Goal: Task Accomplishment & Management: Complete application form

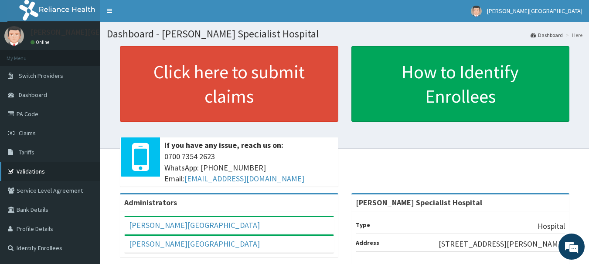
click at [38, 171] on link "Validations" at bounding box center [50, 171] width 100 height 19
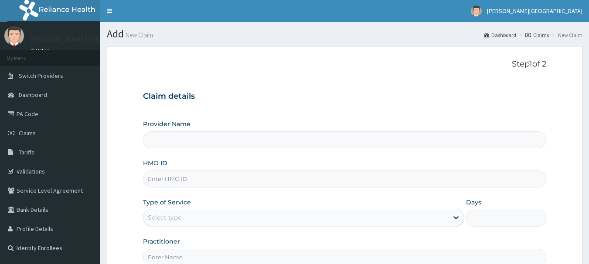
type input "[PERSON_NAME] Specialist Hospital"
click at [158, 177] on input "HMO ID" at bounding box center [344, 179] width 403 height 17
click at [176, 180] on input "SFA/15259/A" at bounding box center [344, 179] width 403 height 17
type input "SFA/15008/A"
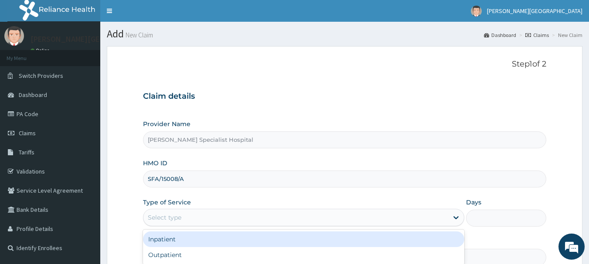
click at [192, 215] on div "Select type" at bounding box center [295, 218] width 305 height 14
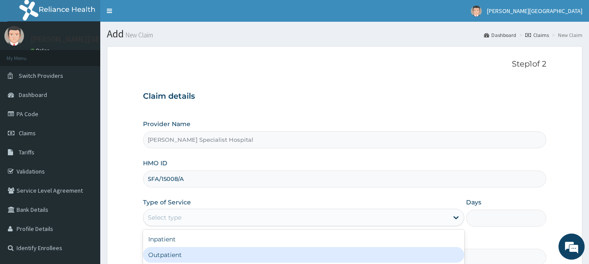
click at [167, 253] on div "Outpatient" at bounding box center [303, 255] width 321 height 16
type input "1"
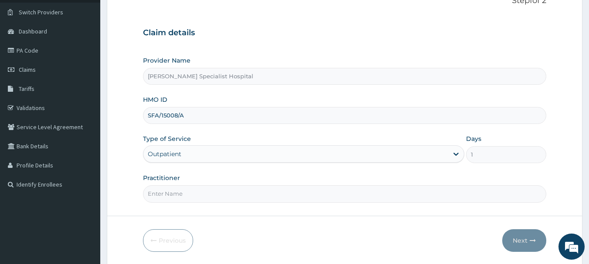
scroll to position [70, 0]
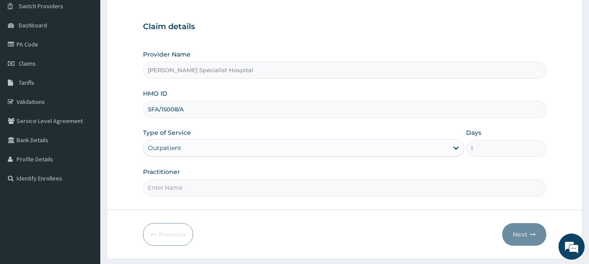
click at [182, 189] on input "Practitioner" at bounding box center [344, 188] width 403 height 17
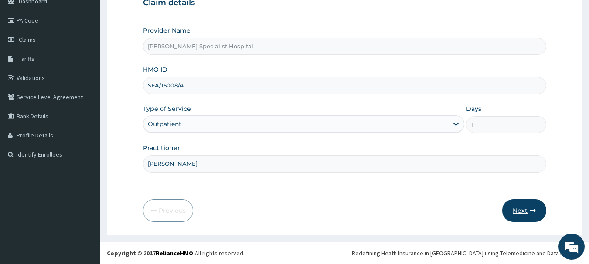
type input "DR BLESSING"
click at [519, 212] on button "Next" at bounding box center [524, 211] width 44 height 23
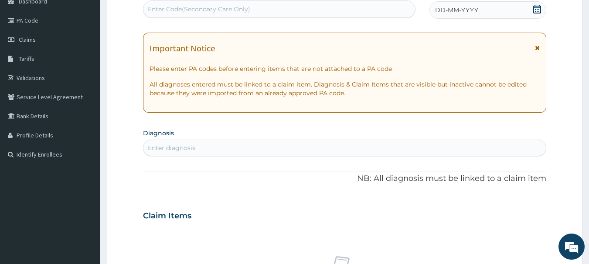
click at [207, 149] on div "Enter diagnosis" at bounding box center [344, 148] width 403 height 14
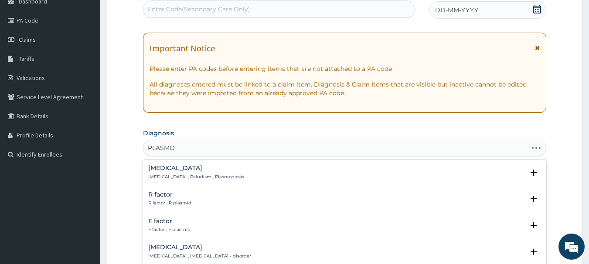
type input "PLASMOD"
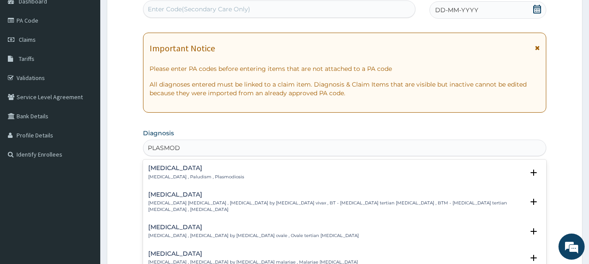
click at [184, 176] on p "Malaria , Paludism , Plasmodiosis" at bounding box center [196, 177] width 96 height 6
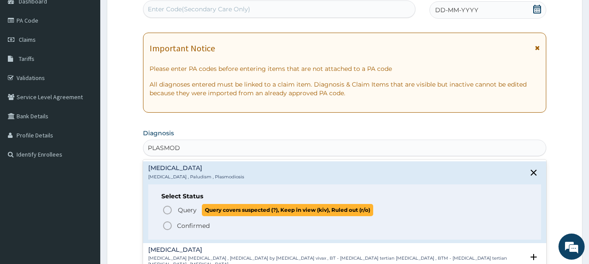
click at [167, 210] on icon "status option query" at bounding box center [167, 210] width 10 height 10
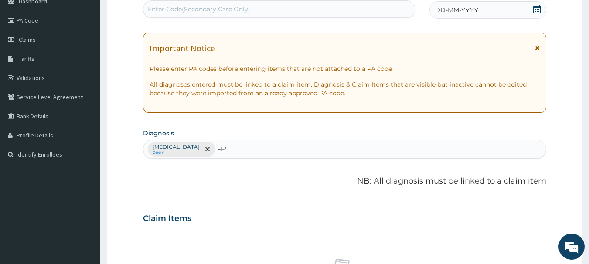
type input "FEVER"
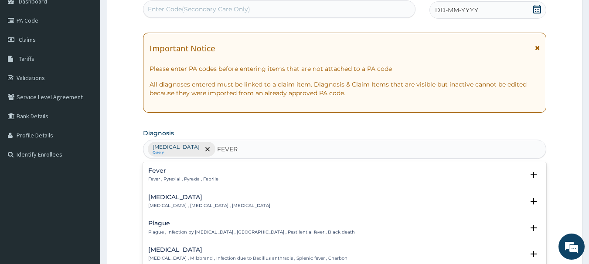
click at [175, 179] on p "Fever , Pyrexial , Pyrexia , Febrile" at bounding box center [183, 179] width 70 height 6
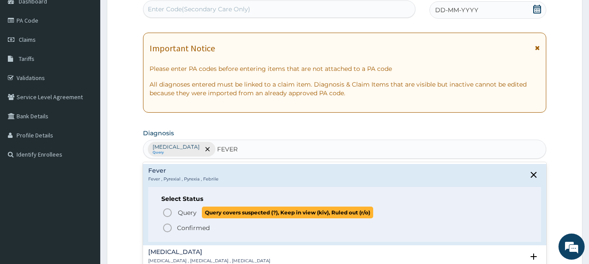
click at [166, 210] on icon "status option query" at bounding box center [167, 213] width 10 height 10
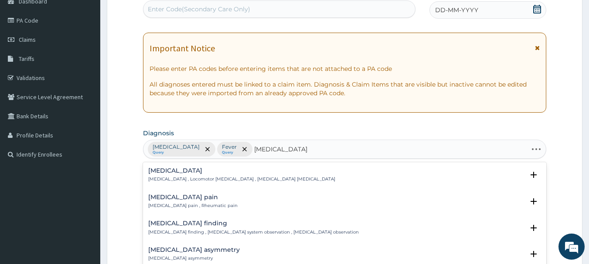
type input "MUSCULOSKELETAL"
click at [174, 203] on p "Musculoskeletal pain , Rheumatic pain" at bounding box center [192, 206] width 89 height 6
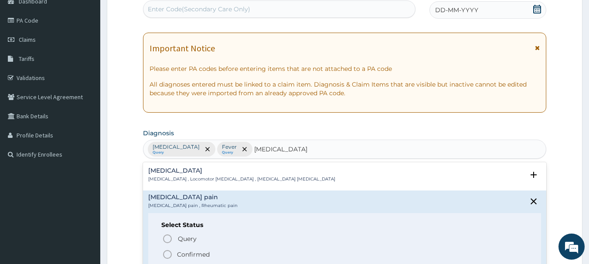
click at [174, 203] on p "Musculoskeletal pain , Rheumatic pain" at bounding box center [192, 206] width 89 height 6
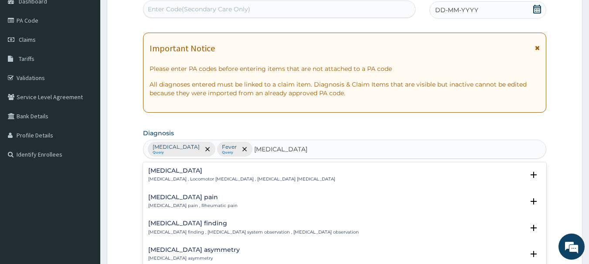
click at [157, 203] on p "Musculoskeletal pain , Rheumatic pain" at bounding box center [192, 206] width 89 height 6
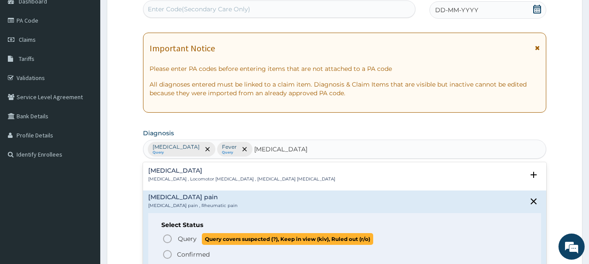
click at [166, 237] on icon "status option query" at bounding box center [167, 239] width 10 height 10
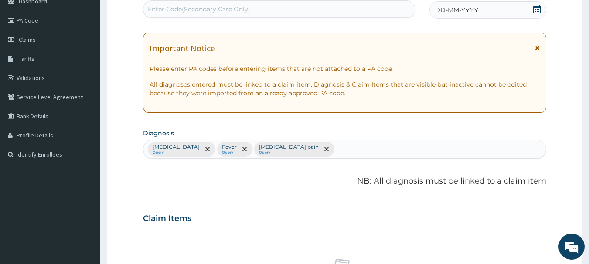
click at [273, 149] on p "Musculoskeletal pain" at bounding box center [289, 147] width 60 height 7
click at [324, 150] on icon "remove selection option" at bounding box center [326, 149] width 4 height 4
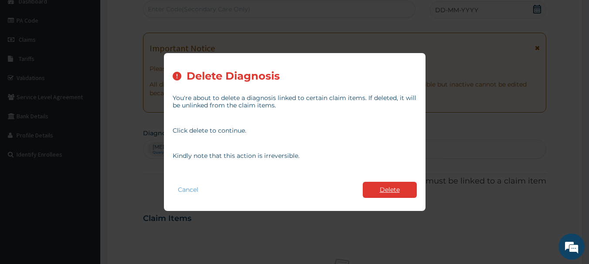
click at [377, 188] on button "Delete" at bounding box center [389, 190] width 54 height 16
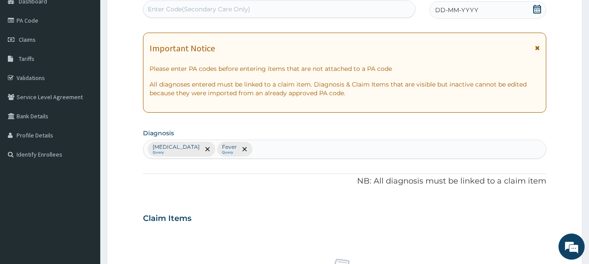
click at [243, 149] on div "Malaria Query Fever Query" at bounding box center [344, 149] width 403 height 18
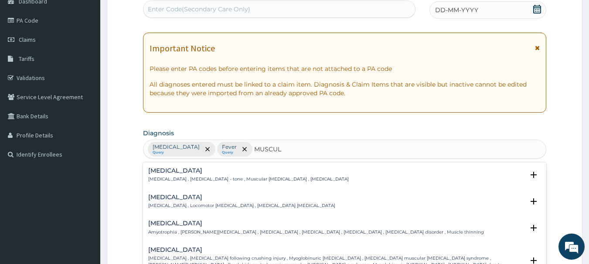
type input "MUSCULO"
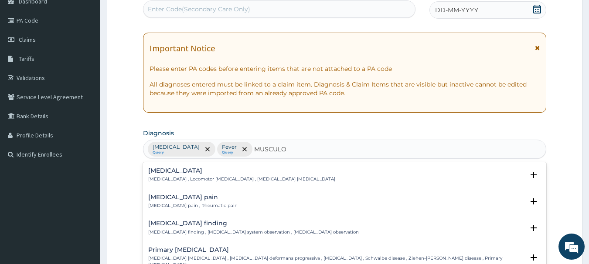
click at [190, 201] on div "Musculoskeletal pain Musculoskeletal pain , Rheumatic pain" at bounding box center [192, 201] width 89 height 15
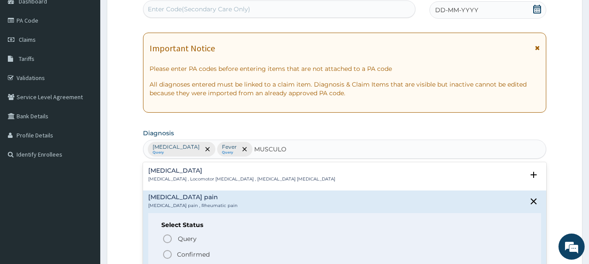
click at [164, 254] on icon "status option filled" at bounding box center [167, 255] width 10 height 10
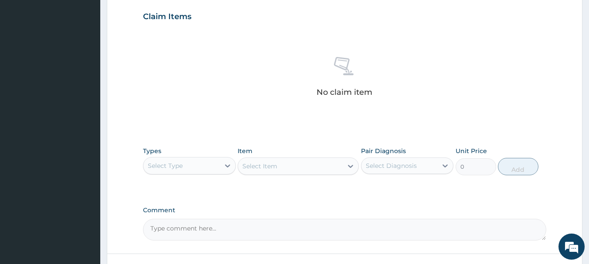
scroll to position [329, 0]
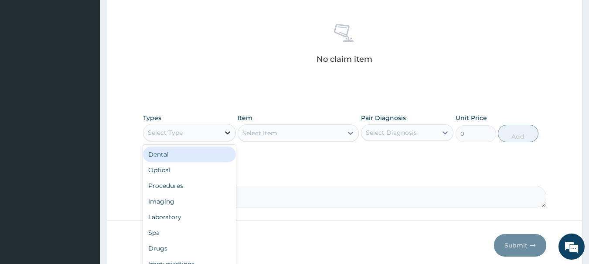
click at [227, 135] on icon at bounding box center [227, 133] width 9 height 9
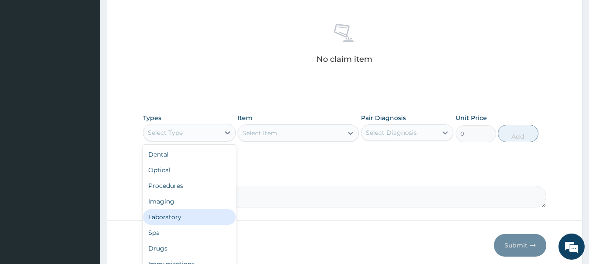
click at [168, 216] on div "Laboratory" at bounding box center [189, 218] width 93 height 16
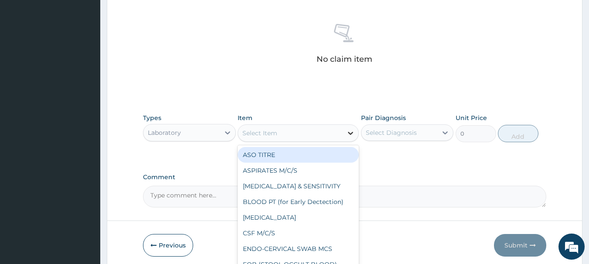
click at [349, 136] on icon at bounding box center [350, 133] width 9 height 9
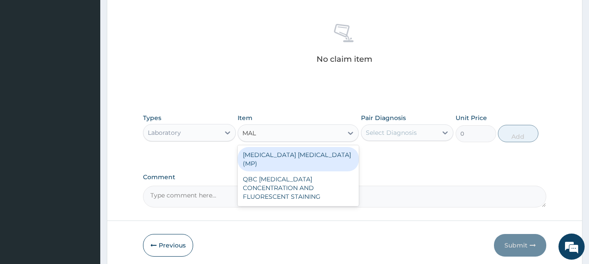
type input "MALA"
click at [278, 157] on div "MALARIA PARASITE (MP)" at bounding box center [297, 159] width 121 height 24
type input "1300"
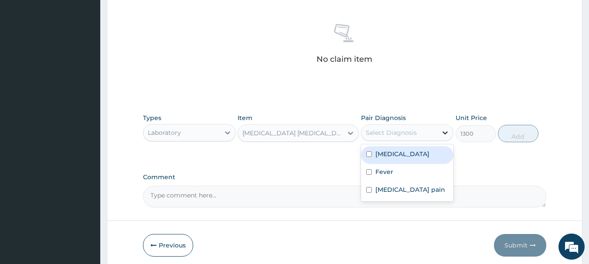
click at [443, 134] on icon at bounding box center [444, 133] width 9 height 9
click at [395, 155] on label "Malaria" at bounding box center [402, 154] width 54 height 9
checkbox input "true"
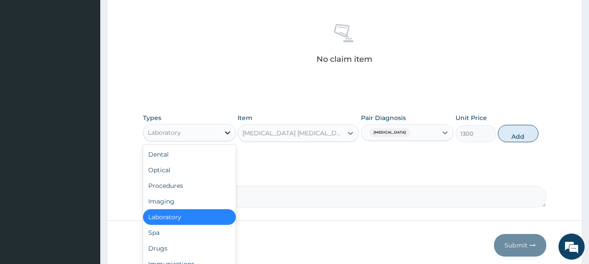
click at [226, 131] on icon at bounding box center [227, 133] width 9 height 9
click at [169, 186] on div "Procedures" at bounding box center [189, 186] width 93 height 16
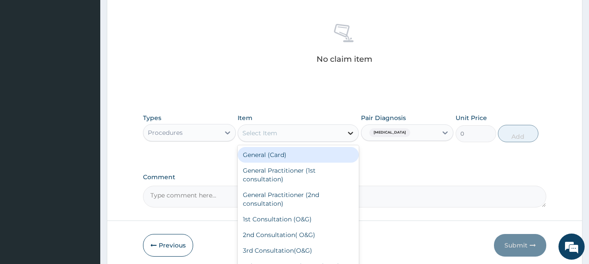
click at [349, 131] on icon at bounding box center [350, 133] width 9 height 9
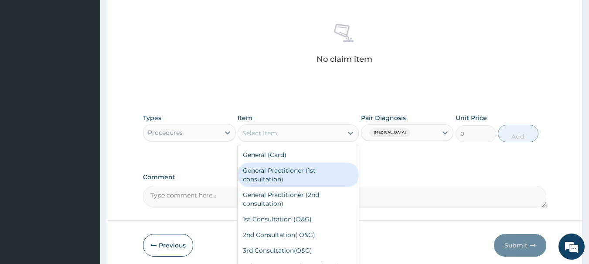
click at [263, 177] on div "General Practitioner (1st consultation)" at bounding box center [297, 175] width 121 height 24
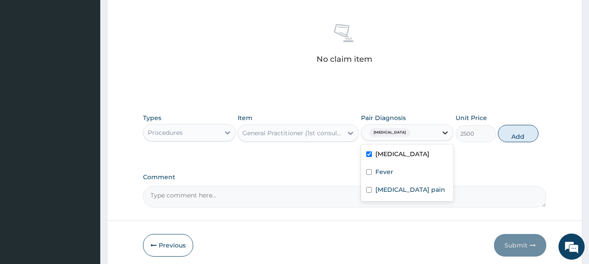
click at [446, 134] on icon at bounding box center [444, 133] width 9 height 9
click at [514, 134] on button "Add" at bounding box center [518, 133] width 41 height 17
type input "0"
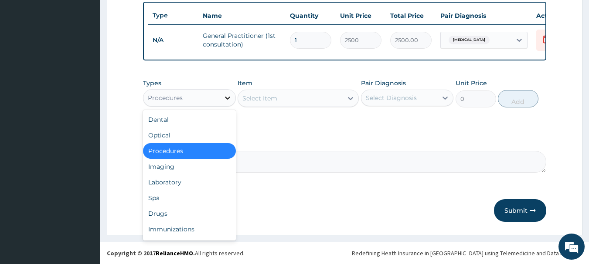
click at [225, 98] on icon at bounding box center [227, 98] width 5 height 3
click at [176, 185] on div "Laboratory" at bounding box center [189, 183] width 93 height 16
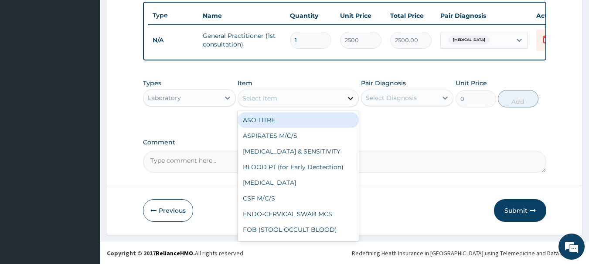
click at [345, 97] on div at bounding box center [350, 99] width 16 height 16
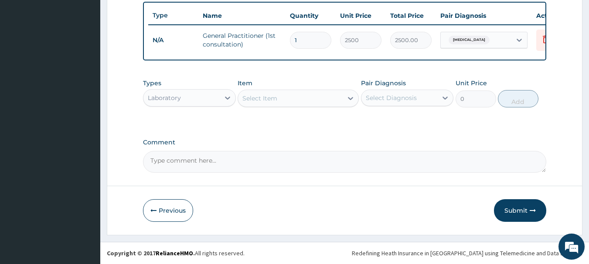
click at [269, 98] on div "Select Item" at bounding box center [259, 98] width 35 height 9
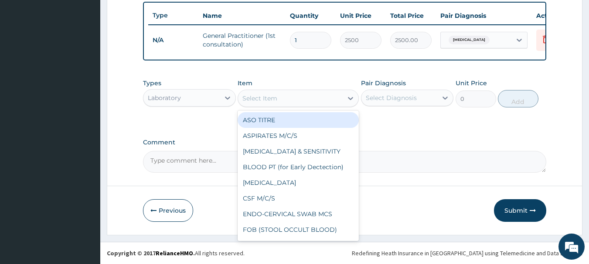
click at [268, 98] on div "Select Item" at bounding box center [259, 98] width 35 height 9
click at [299, 99] on div "Select Item" at bounding box center [290, 98] width 105 height 14
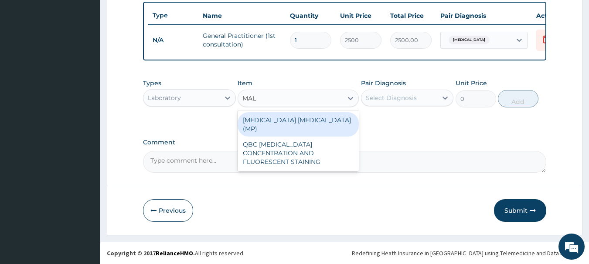
type input "MALA"
click at [295, 123] on div "MALARIA PARASITE (MP)" at bounding box center [297, 124] width 121 height 24
type input "1300"
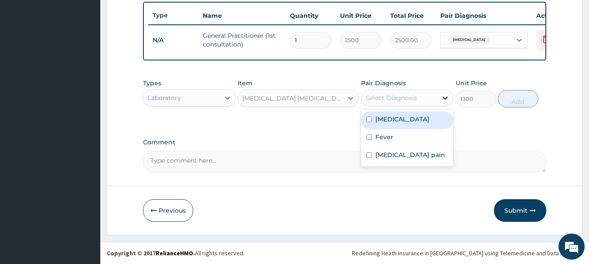
click at [443, 98] on icon at bounding box center [444, 98] width 9 height 9
click at [397, 117] on label "Malaria" at bounding box center [402, 119] width 54 height 9
checkbox input "true"
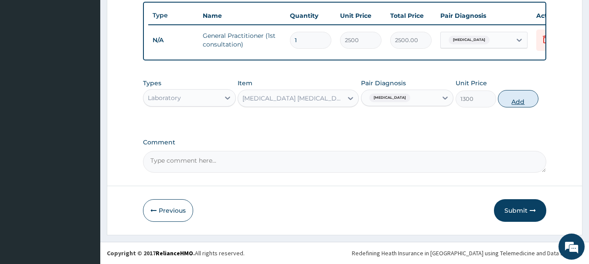
click at [518, 101] on button "Add" at bounding box center [518, 98] width 41 height 17
type input "0"
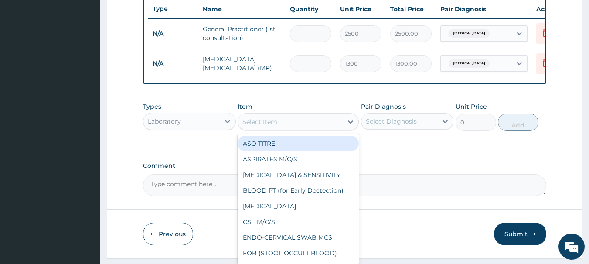
click at [335, 129] on div "Select Item" at bounding box center [290, 122] width 105 height 14
click at [221, 128] on div at bounding box center [228, 122] width 16 height 16
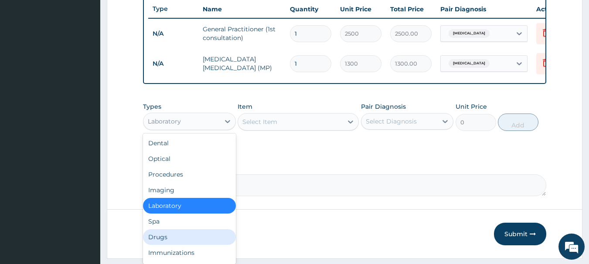
click at [162, 243] on div "Drugs" at bounding box center [189, 238] width 93 height 16
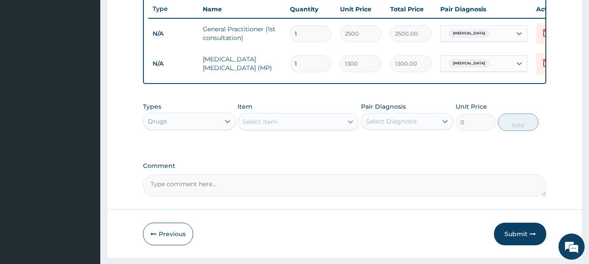
click at [349, 126] on icon at bounding box center [350, 122] width 9 height 9
click at [269, 126] on div "Select Item" at bounding box center [259, 122] width 35 height 9
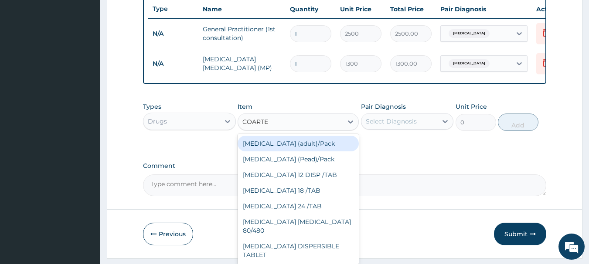
type input "COARTEM"
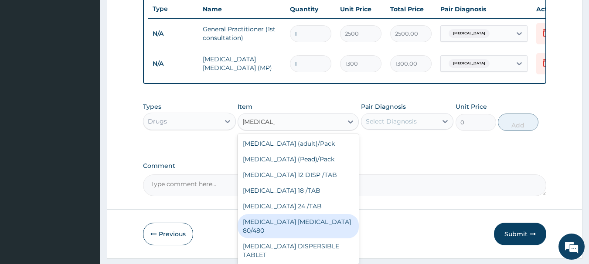
click at [272, 231] on div "COARTEM D TAB 80/480" at bounding box center [297, 226] width 121 height 24
type input "866.25"
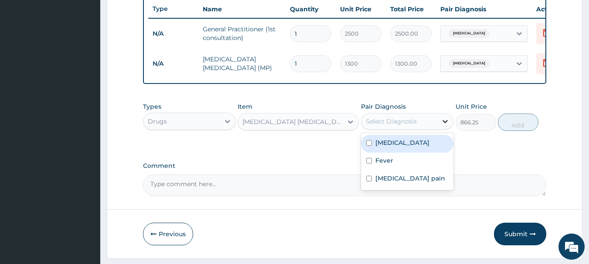
click at [444, 126] on icon at bounding box center [444, 121] width 9 height 9
click at [369, 146] on input "checkbox" at bounding box center [369, 143] width 6 height 6
checkbox input "true"
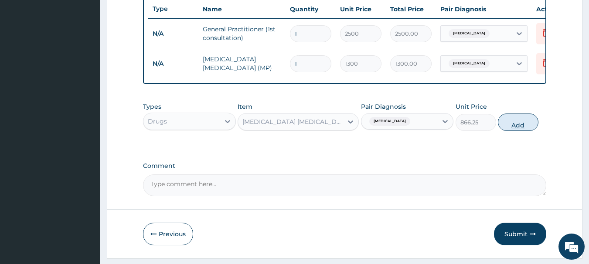
click at [517, 130] on button "Add" at bounding box center [518, 122] width 41 height 17
type input "0"
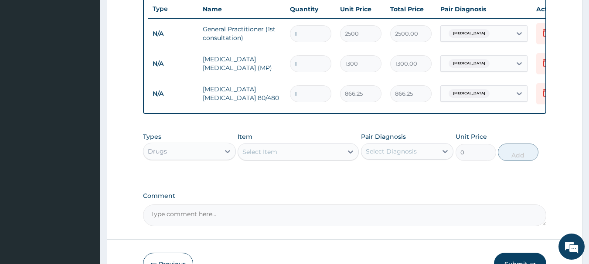
click at [303, 93] on input "1" at bounding box center [310, 93] width 41 height 17
type input "0.00"
type input "6"
type input "5197.50"
type input "6"
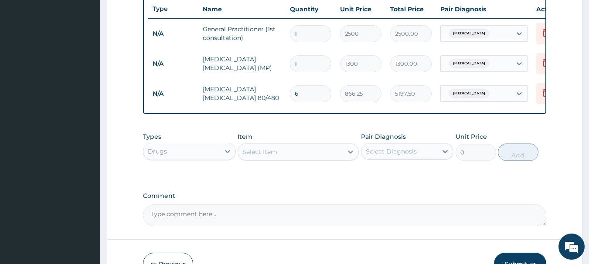
click at [344, 160] on div at bounding box center [350, 152] width 16 height 16
click at [261, 156] on div "Select Item" at bounding box center [259, 152] width 35 height 9
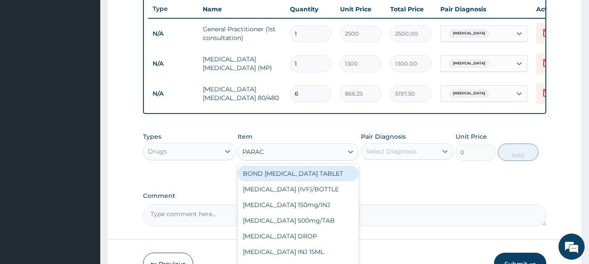
type input "PARACE"
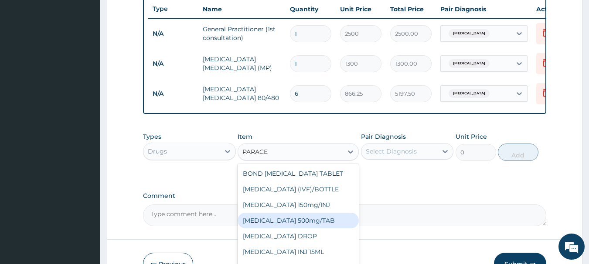
click at [282, 224] on div "PARACETAMOL 500mg/TAB" at bounding box center [297, 221] width 121 height 16
type input "5.25"
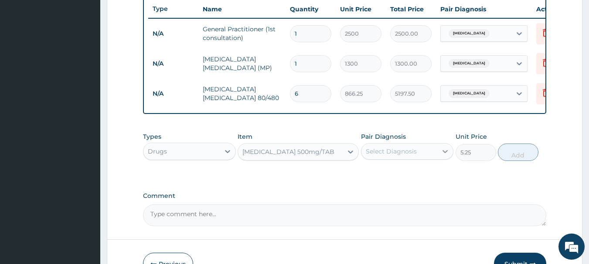
click at [442, 156] on icon at bounding box center [444, 151] width 9 height 9
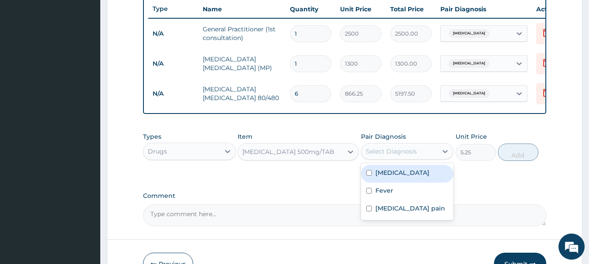
click at [372, 181] on div "Malaria" at bounding box center [407, 174] width 93 height 18
checkbox input "true"
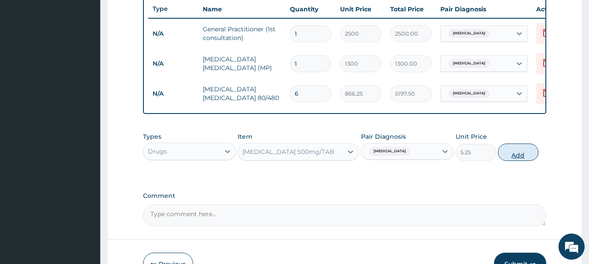
click at [520, 161] on button "Add" at bounding box center [518, 152] width 41 height 17
type input "0"
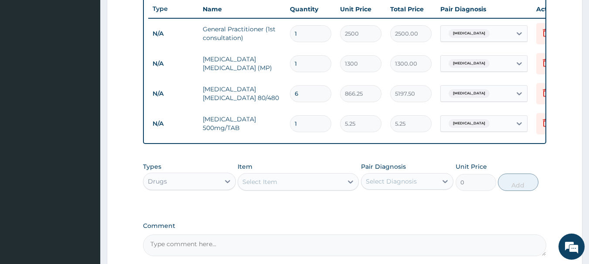
type input "18"
type input "94.50"
type input "18"
click at [309, 187] on div "Select Item" at bounding box center [290, 182] width 105 height 14
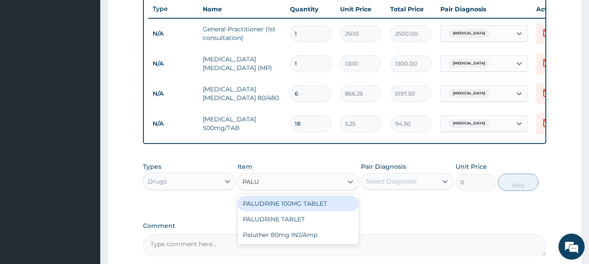
type input "PALUT"
click at [283, 211] on div "Paluther 80mg INJ/Amp" at bounding box center [297, 204] width 121 height 16
type input "105"
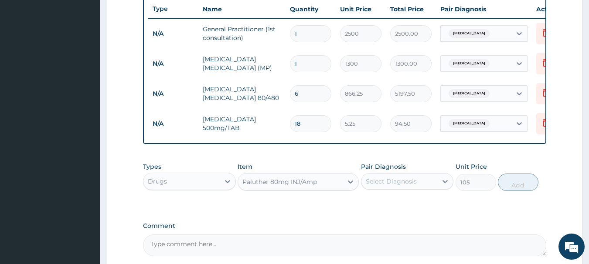
click at [310, 186] on div "Paluther 80mg INJ/Amp" at bounding box center [279, 182] width 75 height 9
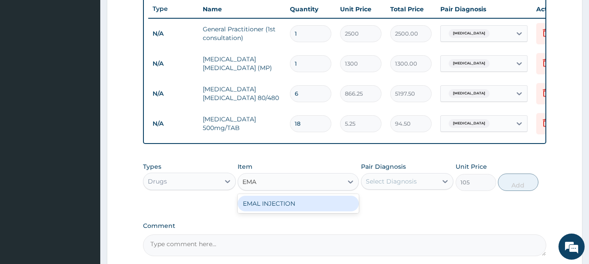
scroll to position [0, 0]
type input "EMAL"
click at [277, 208] on div "EMAL INJECTION" at bounding box center [297, 204] width 121 height 16
type input "708.75"
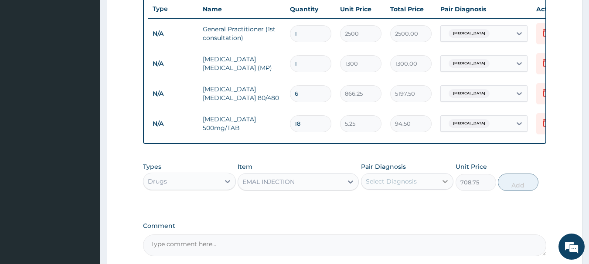
click at [443, 186] on icon at bounding box center [444, 181] width 9 height 9
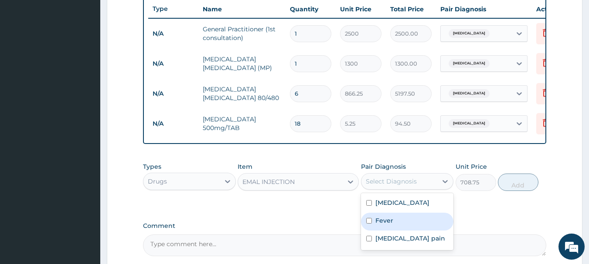
click at [367, 224] on input "checkbox" at bounding box center [369, 221] width 6 height 6
checkbox input "true"
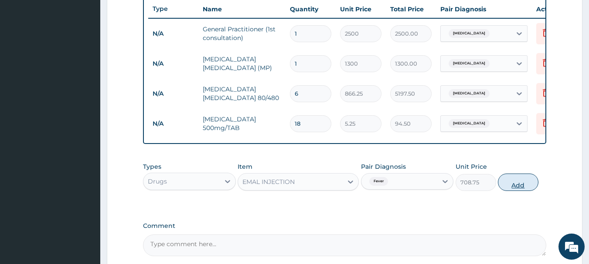
click at [515, 190] on button "Add" at bounding box center [518, 182] width 41 height 17
type input "0"
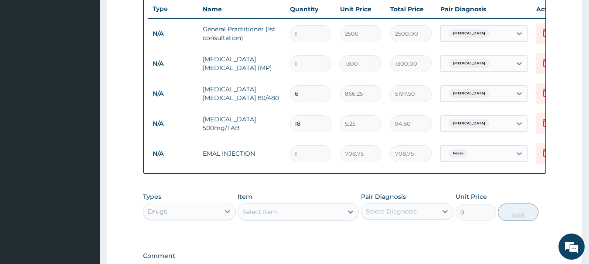
type input "0.00"
type input "3"
type input "2126.25"
type input "3"
click at [311, 219] on div "Select Item" at bounding box center [290, 212] width 105 height 14
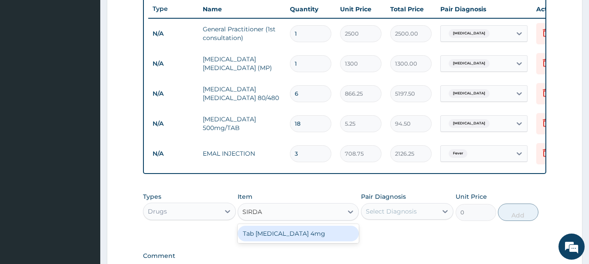
type input "SIRDAL"
click at [294, 239] on div "Tab Sirdalud 4mg" at bounding box center [297, 234] width 121 height 16
type input "200"
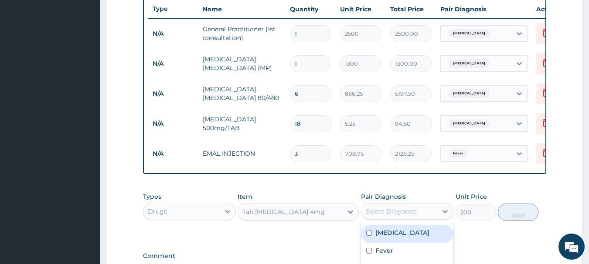
click at [430, 219] on div "Select Diagnosis" at bounding box center [399, 212] width 76 height 14
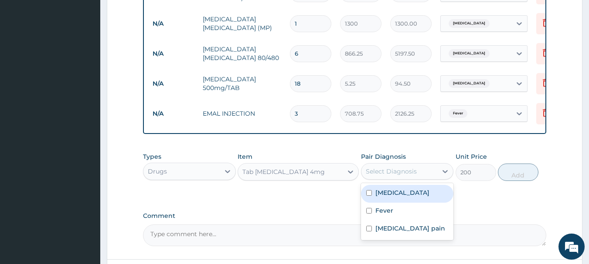
scroll to position [371, 0]
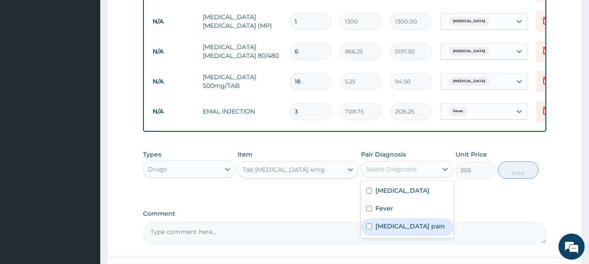
click at [366, 230] on input "checkbox" at bounding box center [369, 227] width 6 height 6
checkbox input "true"
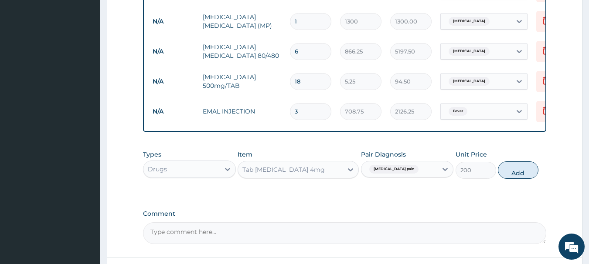
click at [523, 179] on button "Add" at bounding box center [518, 170] width 41 height 17
type input "0"
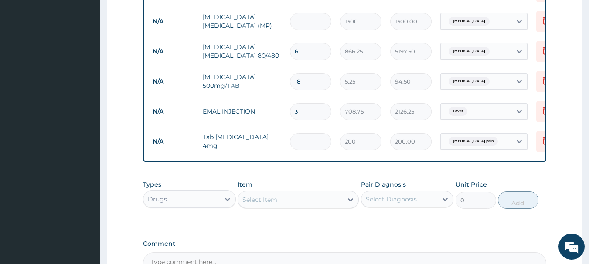
click at [299, 139] on input "1" at bounding box center [310, 141] width 41 height 17
type input "10"
type input "2000.00"
type input "10"
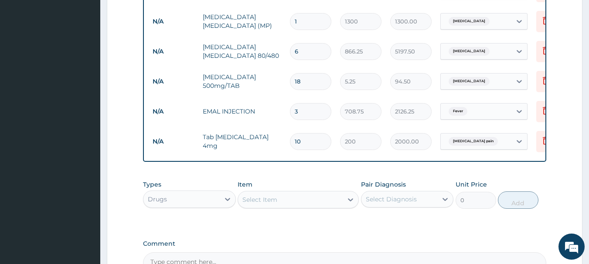
click at [294, 207] on div "Select Item" at bounding box center [290, 200] width 105 height 14
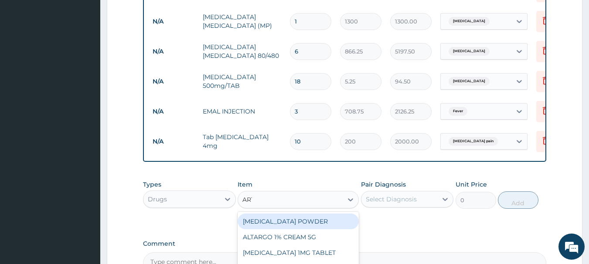
type input "ARTH"
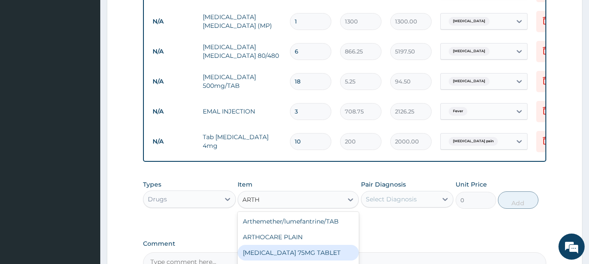
click at [283, 258] on div "ARTHROTEC 75MG TABLET" at bounding box center [297, 253] width 121 height 16
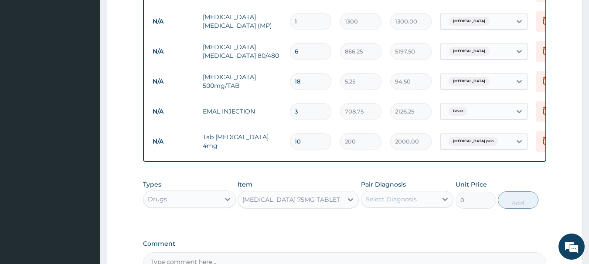
type input "95"
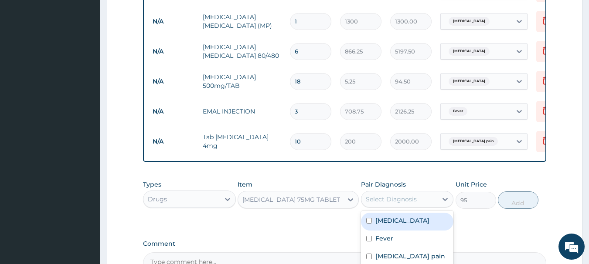
click at [425, 207] on div "Select Diagnosis" at bounding box center [399, 200] width 76 height 14
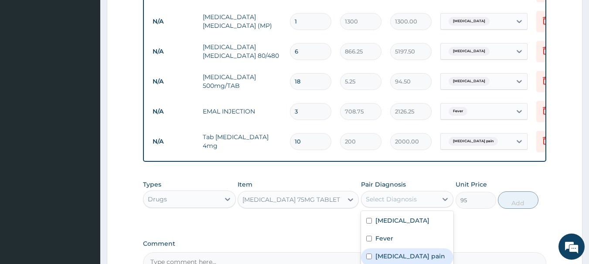
click at [369, 260] on input "checkbox" at bounding box center [369, 257] width 6 height 6
checkbox input "true"
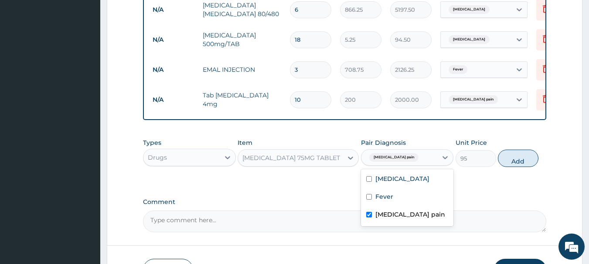
scroll to position [414, 0]
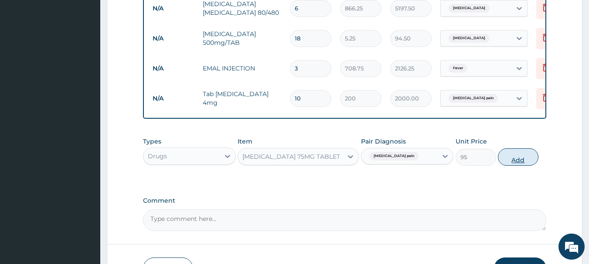
click at [519, 165] on button "Add" at bounding box center [518, 157] width 41 height 17
type input "0"
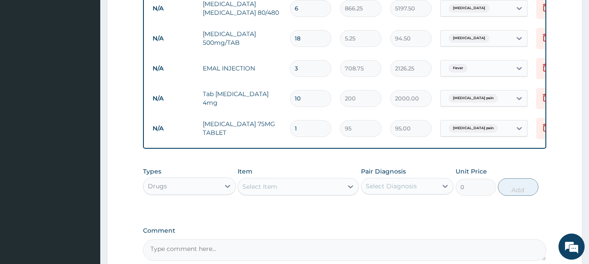
click at [318, 194] on div "Select Item" at bounding box center [290, 187] width 105 height 14
click at [266, 189] on div "Select Item" at bounding box center [259, 187] width 35 height 9
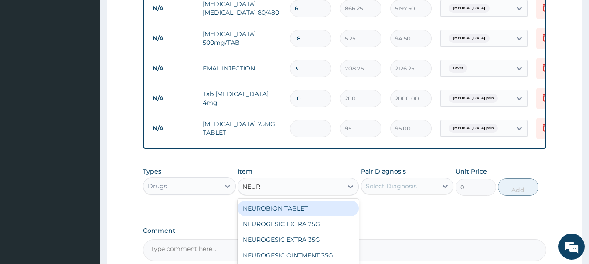
type input "NEURO"
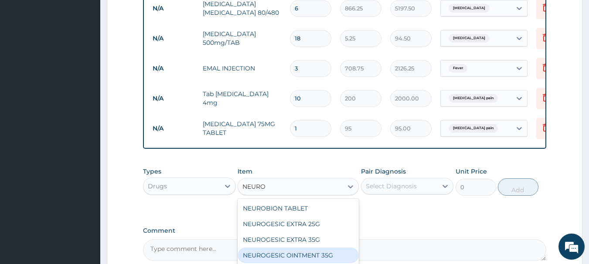
click at [282, 258] on div "NEUROGESIC OINTMENT 35G" at bounding box center [297, 256] width 121 height 16
type input "700"
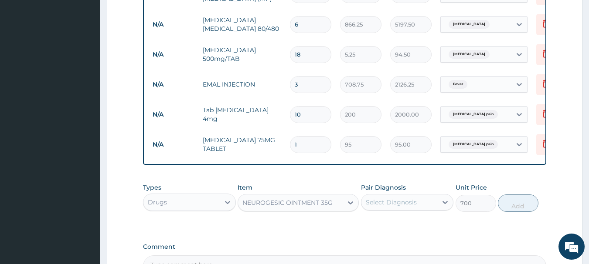
scroll to position [397, 0]
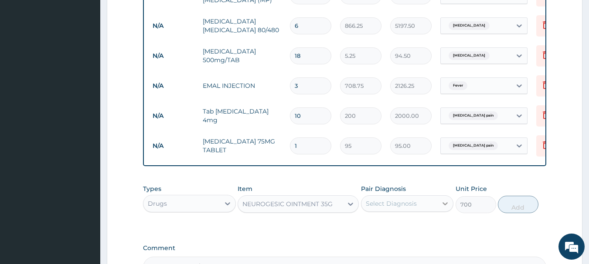
click at [445, 208] on icon at bounding box center [444, 204] width 9 height 9
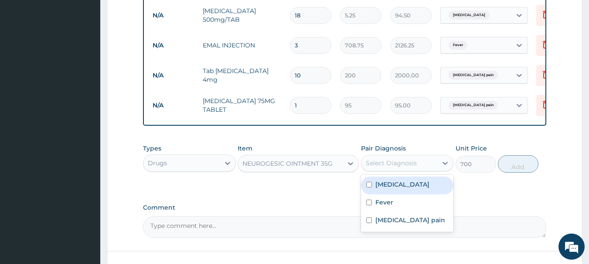
scroll to position [470, 0]
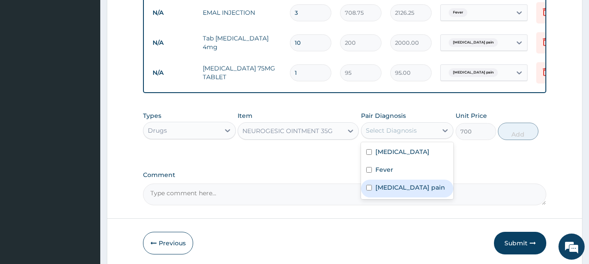
click at [367, 191] on input "checkbox" at bounding box center [369, 188] width 6 height 6
checkbox input "true"
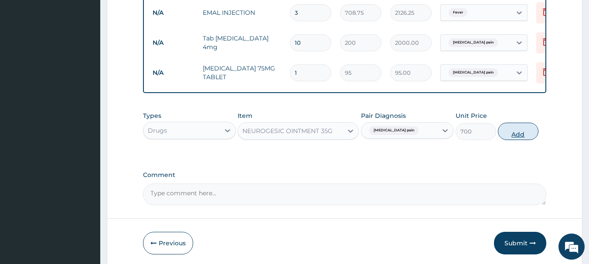
click at [518, 140] on button "Add" at bounding box center [518, 131] width 41 height 17
type input "0"
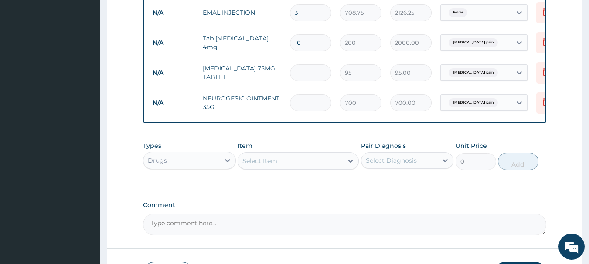
scroll to position [539, 0]
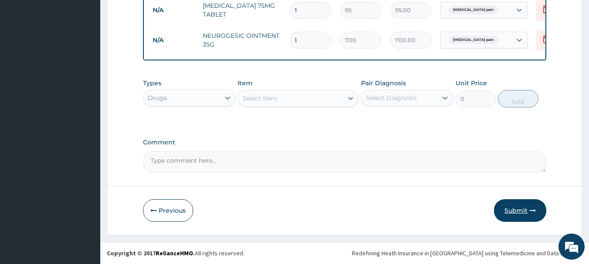
click at [520, 208] on button "Submit" at bounding box center [520, 211] width 52 height 23
click at [517, 211] on button "Submit" at bounding box center [520, 211] width 52 height 23
click at [533, 208] on icon "button" at bounding box center [532, 211] width 6 height 6
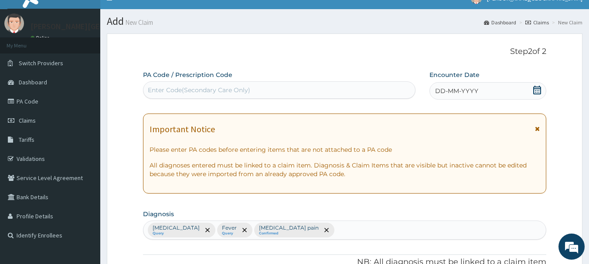
scroll to position [11, 0]
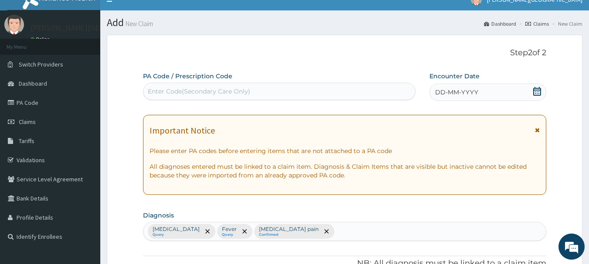
click at [531, 93] on div "DD-MM-YYYY" at bounding box center [487, 92] width 117 height 17
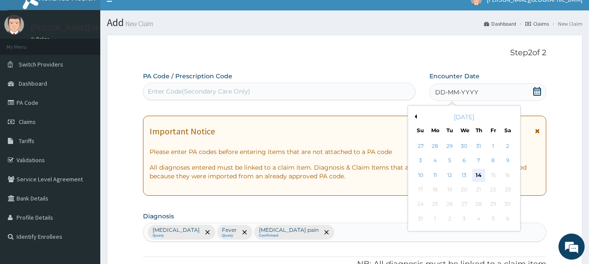
click at [475, 175] on div "14" at bounding box center [478, 175] width 13 height 13
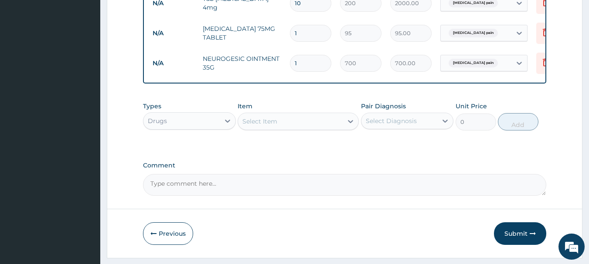
scroll to position [539, 0]
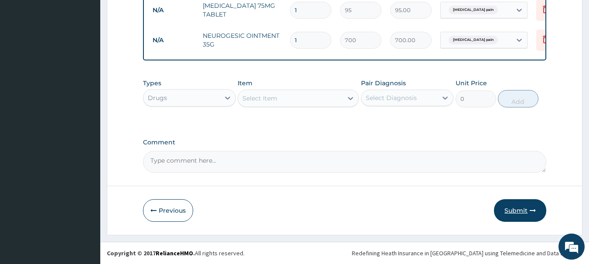
click at [534, 211] on icon "button" at bounding box center [532, 211] width 6 height 6
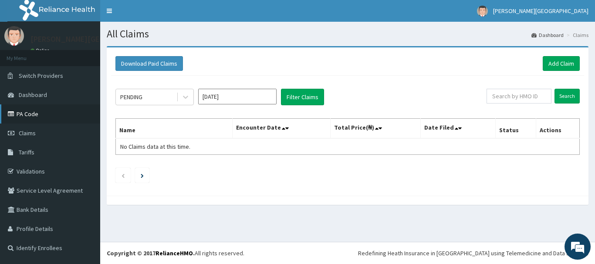
click at [45, 118] on link "PA Code" at bounding box center [50, 114] width 100 height 19
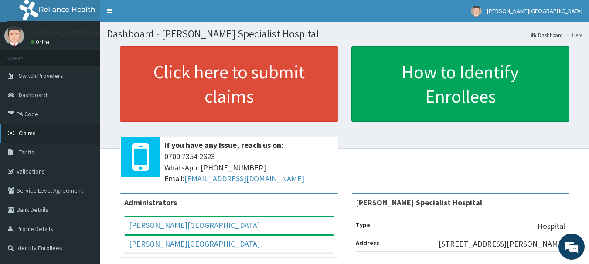
click at [33, 132] on span "Claims" at bounding box center [27, 133] width 17 height 8
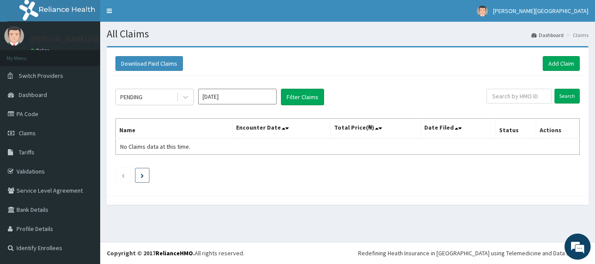
click at [144, 174] on icon "Next page" at bounding box center [142, 176] width 3 height 4
click at [42, 113] on link "PA Code" at bounding box center [50, 114] width 100 height 19
